Goal: Navigation & Orientation: Find specific page/section

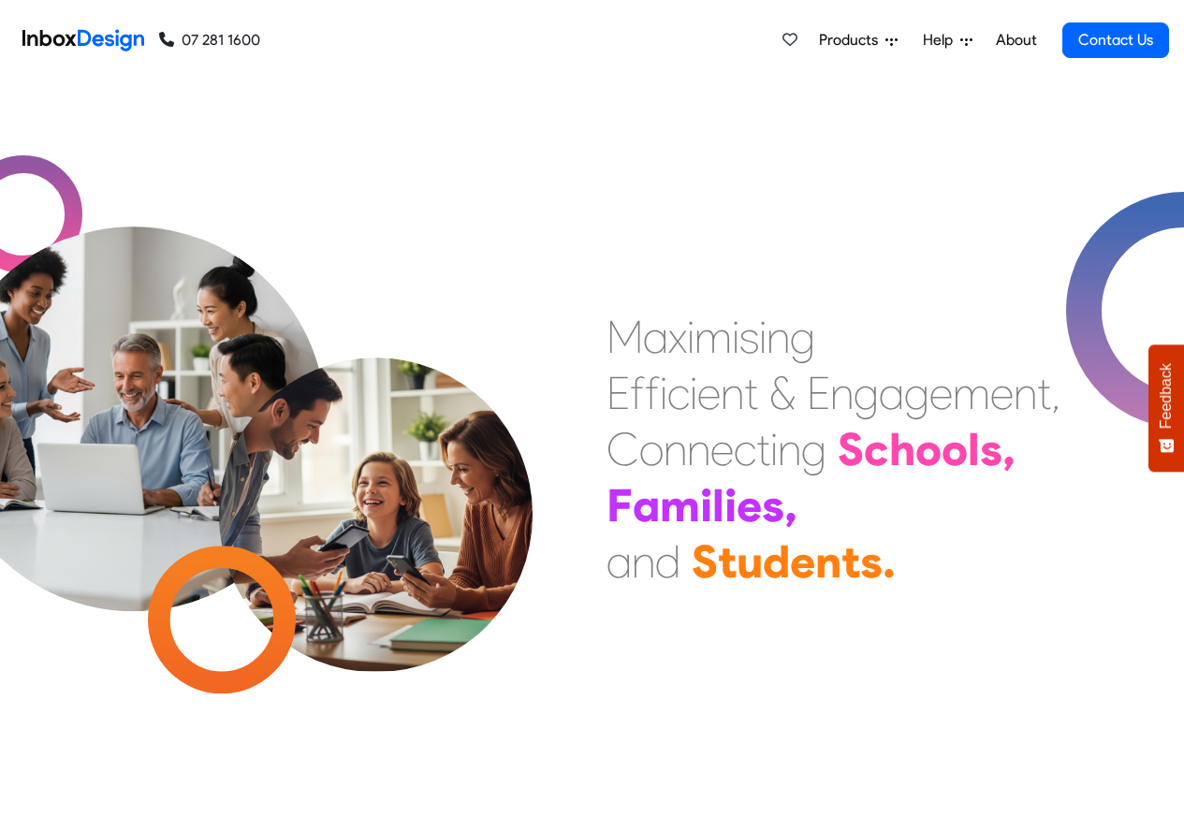
click at [1017, 40] on link "About" at bounding box center [1015, 40] width 51 height 37
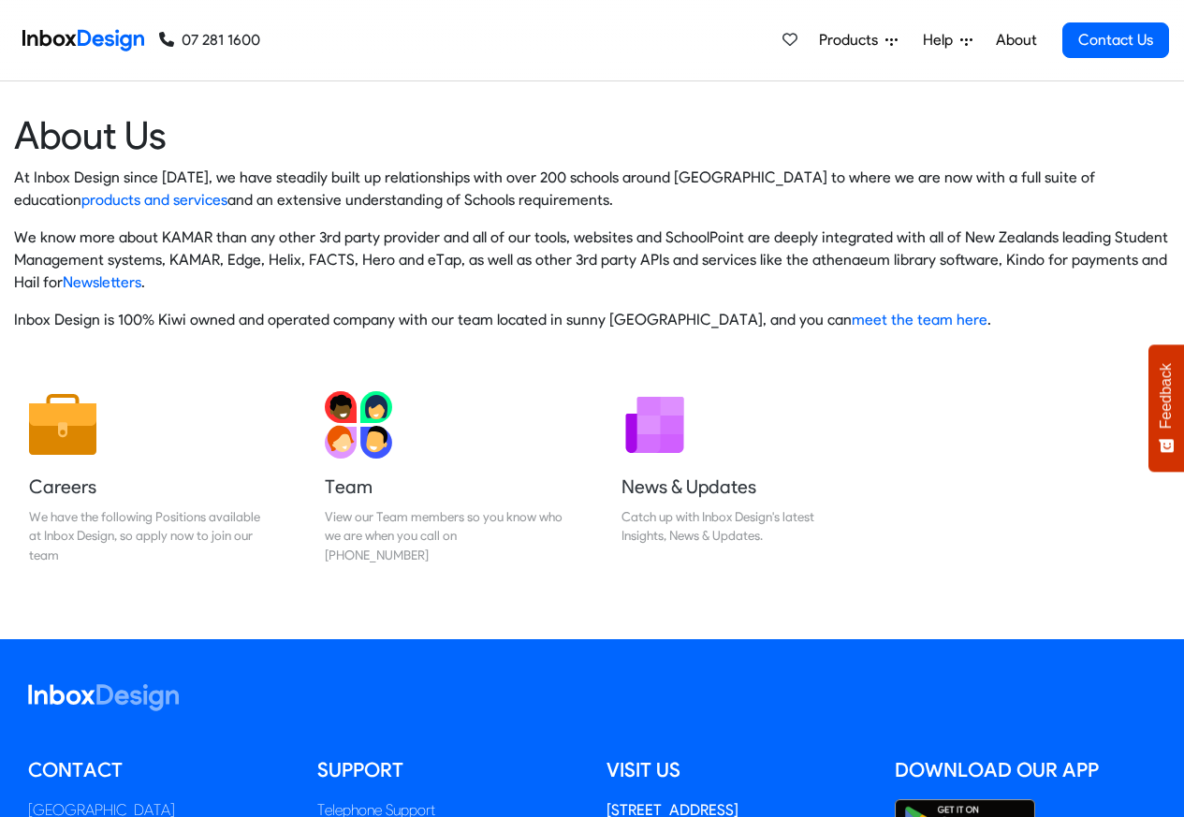
click at [92, 14] on div "07 281 1600 07 281 1600" at bounding box center [137, 40] width 245 height 81
click at [91, 38] on img at bounding box center [83, 40] width 122 height 37
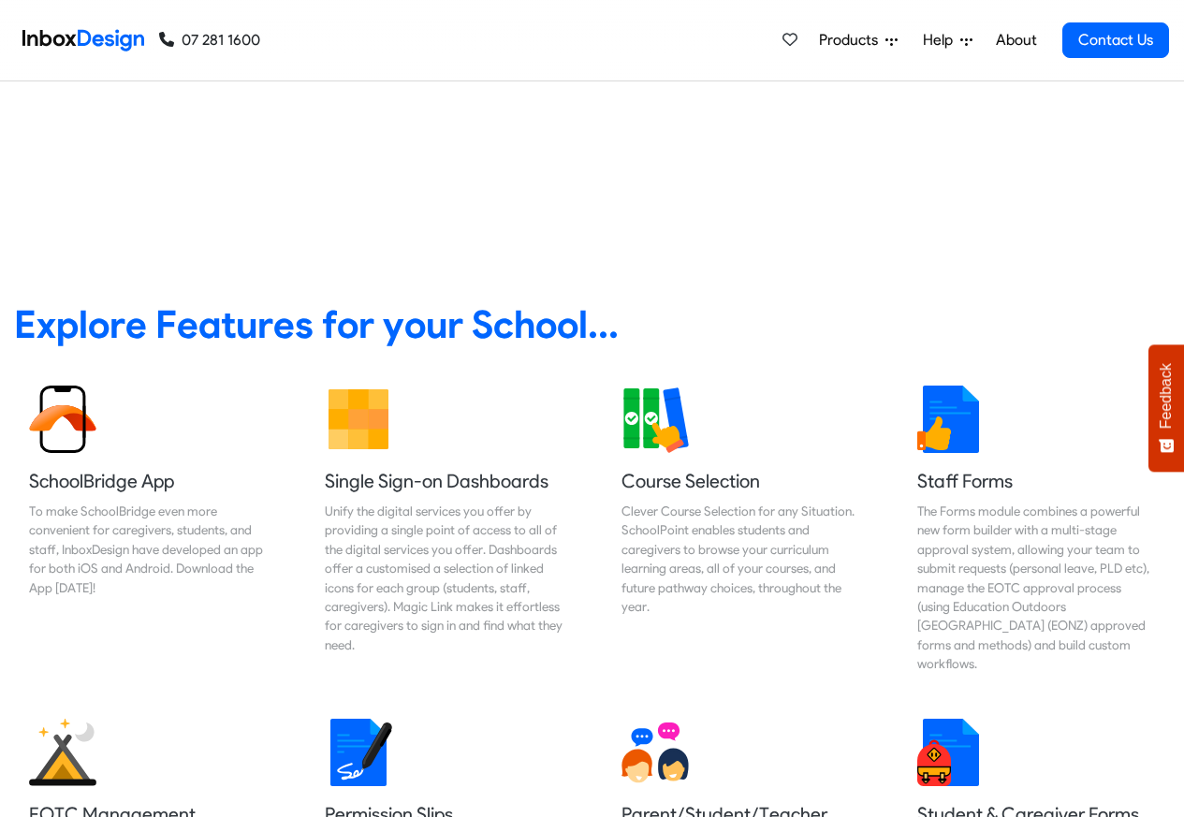
scroll to position [112, 0]
